Goal: Information Seeking & Learning: Learn about a topic

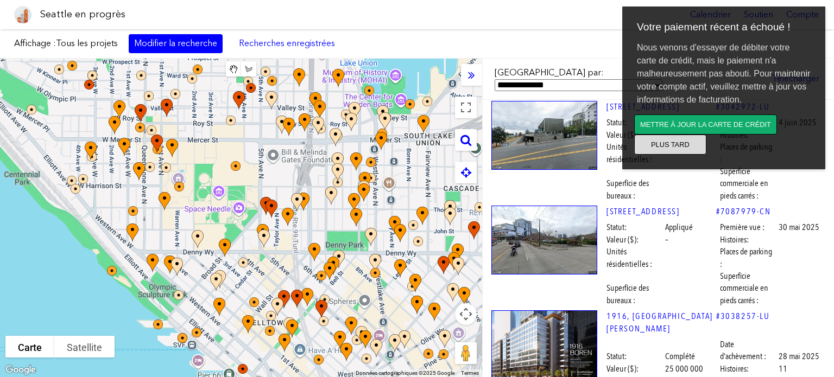
click at [685, 148] on button "Plus tard" at bounding box center [670, 145] width 72 height 20
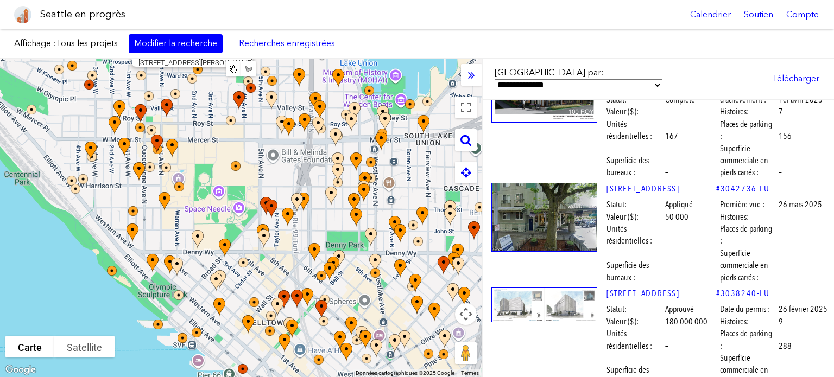
scroll to position [2118, 0]
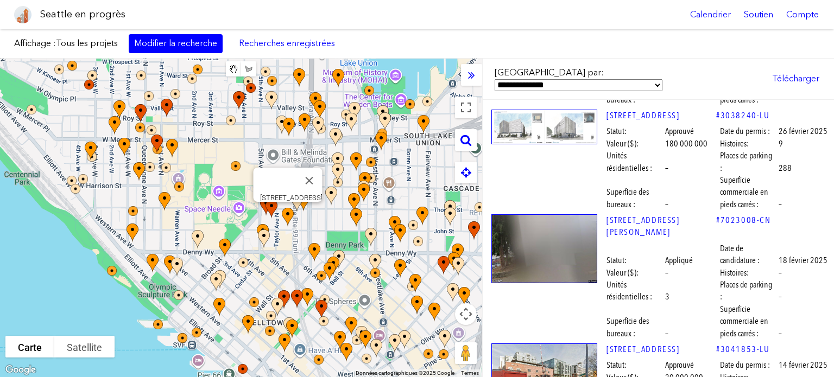
drag, startPoint x: 636, startPoint y: 5, endPoint x: 641, endPoint y: 17, distance: 12.7
click at [636, 5] on div "Seattle en progrès Calendrier [GEOGRAPHIC_DATA] Compte" at bounding box center [417, 14] width 834 height 29
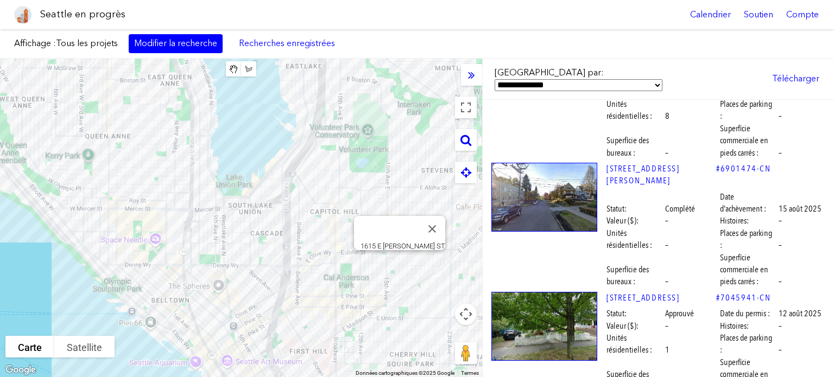
scroll to position [0, 0]
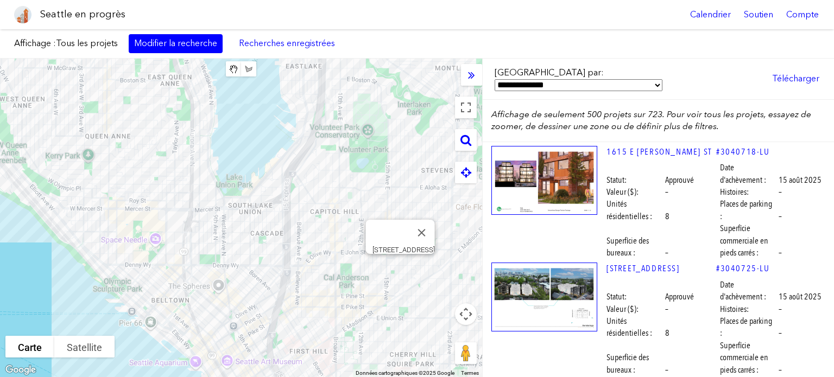
click at [532, 292] on img at bounding box center [544, 297] width 106 height 69
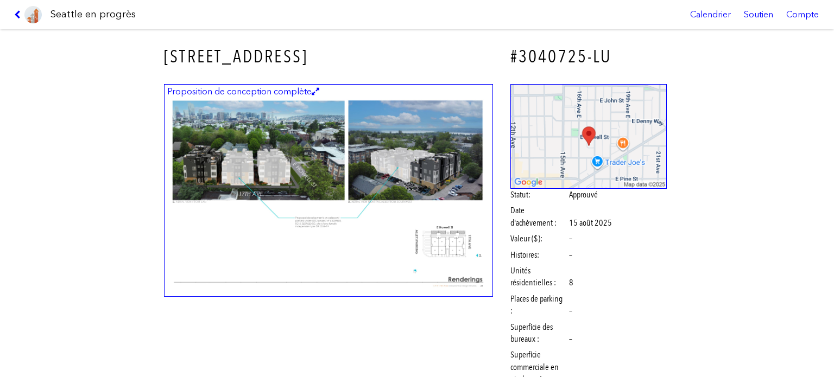
click at [387, 173] on img at bounding box center [328, 190] width 329 height 213
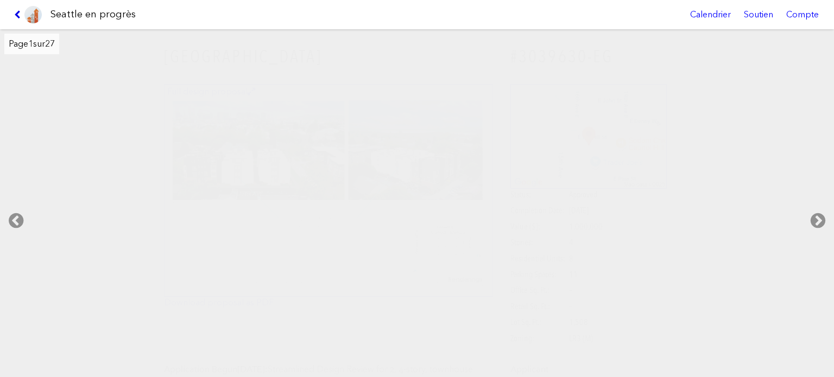
click at [15, 14] on icon at bounding box center [19, 14] width 10 height 9
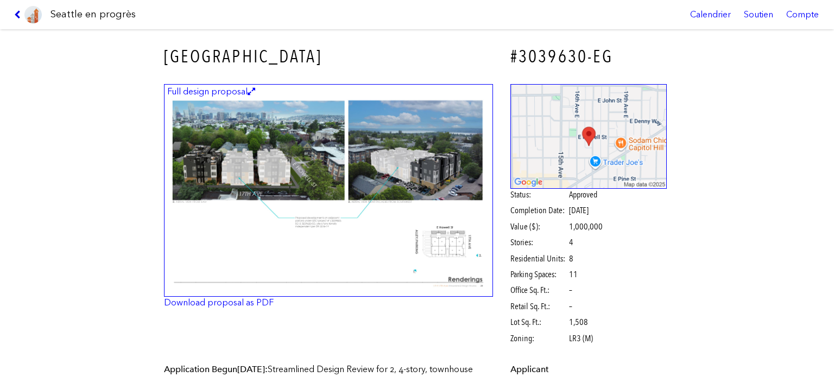
click at [15, 14] on icon at bounding box center [19, 14] width 10 height 9
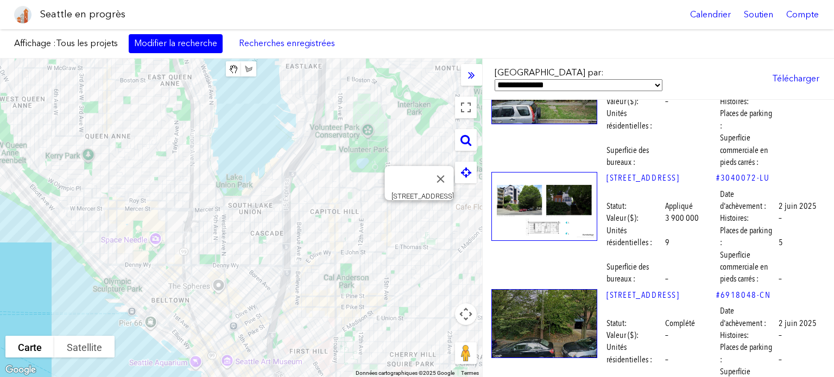
scroll to position [3747, 0]
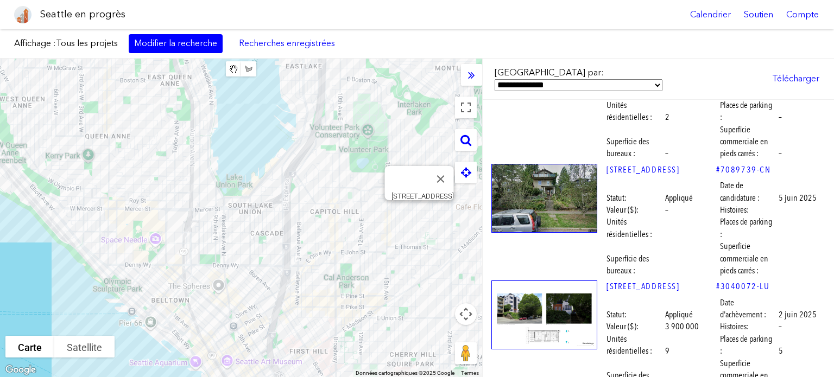
click at [551, 281] on img at bounding box center [544, 315] width 106 height 69
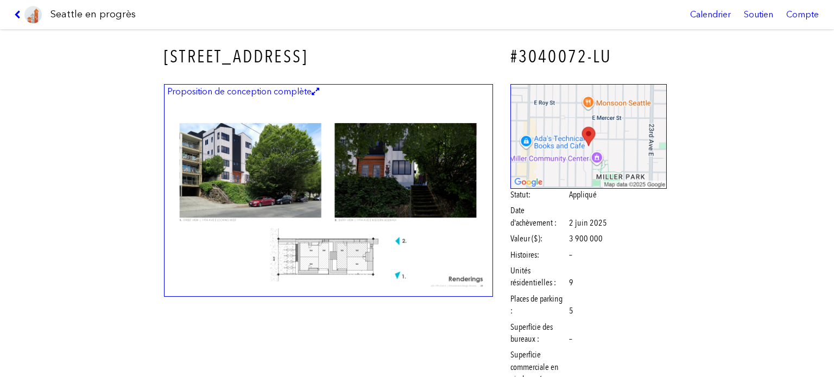
click at [321, 165] on img at bounding box center [328, 190] width 329 height 213
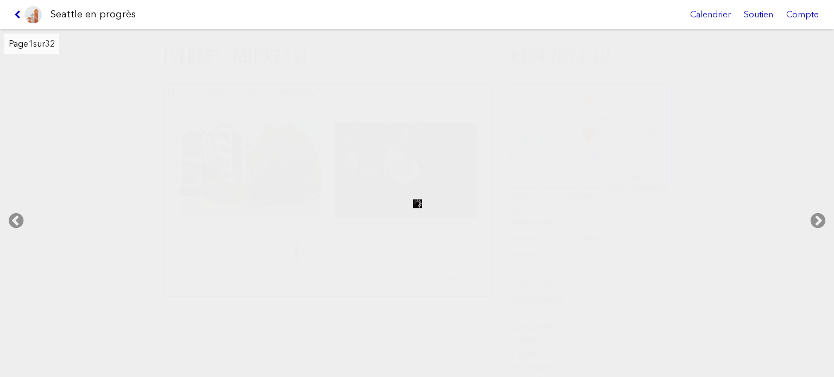
click at [17, 9] on link at bounding box center [28, 14] width 36 height 29
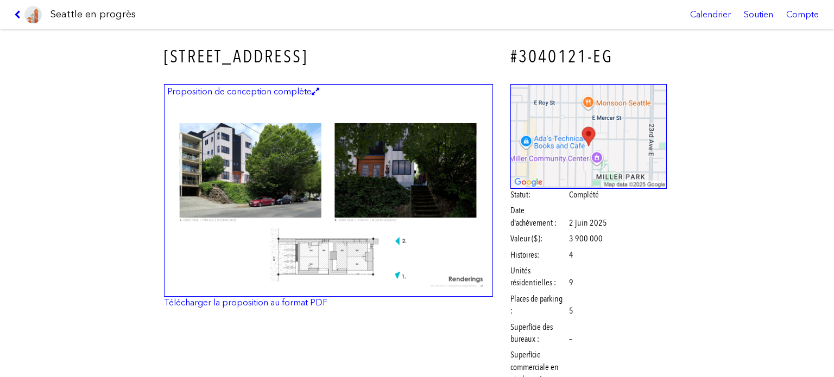
click at [17, 9] on link at bounding box center [28, 14] width 36 height 29
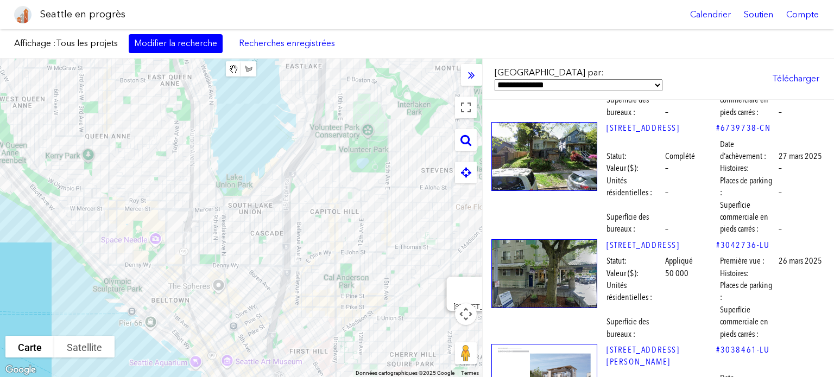
scroll to position [9665, 0]
